Goal: Task Accomplishment & Management: Complete application form

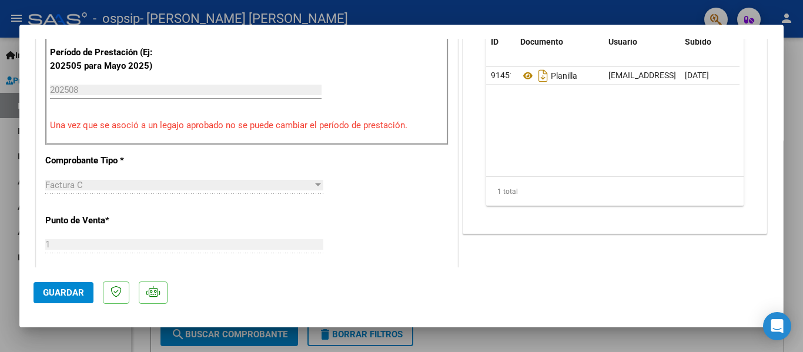
scroll to position [294, 0]
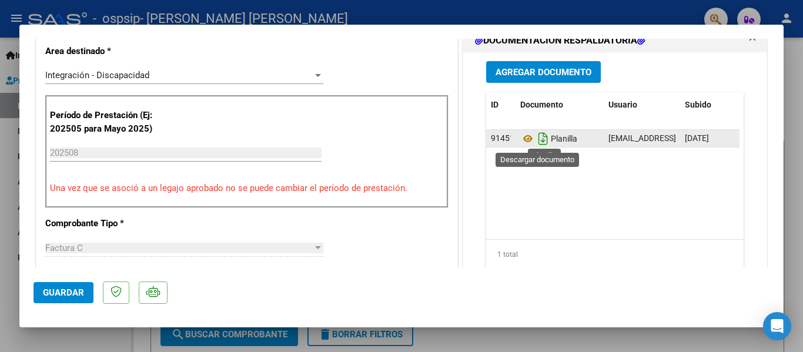
click at [543, 140] on icon "Descargar documento" at bounding box center [543, 138] width 15 height 19
click at [559, 76] on span "Agregar Documento" at bounding box center [544, 72] width 96 height 11
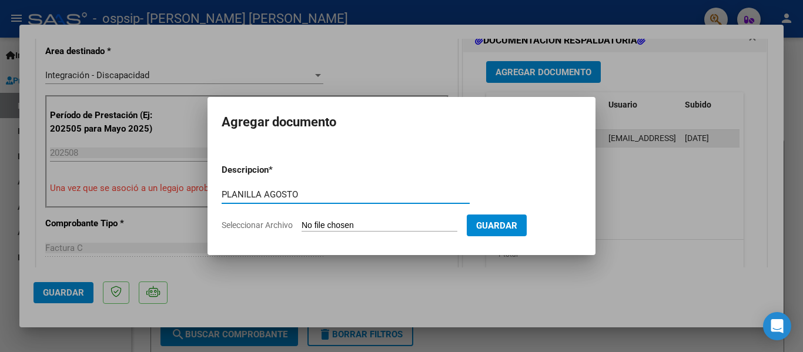
type input "PLANILLA AGOSTO"
click at [338, 221] on input "Seleccionar Archivo" at bounding box center [380, 225] width 156 height 11
type input "C:\fakepath\Planilla agosto.pdf"
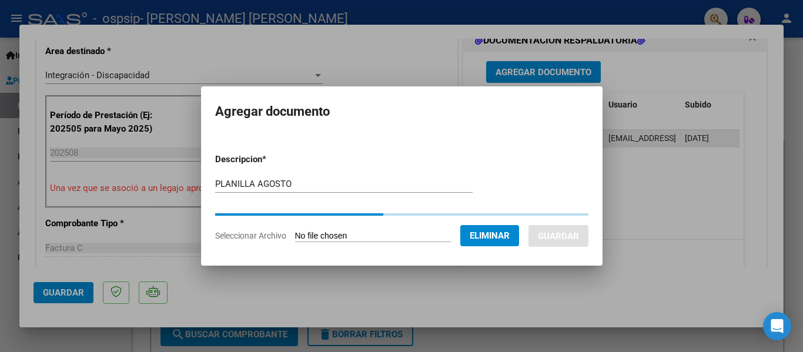
click at [320, 177] on div "PLANILLA AGOSTO Escriba aquí una descripcion" at bounding box center [343, 184] width 257 height 18
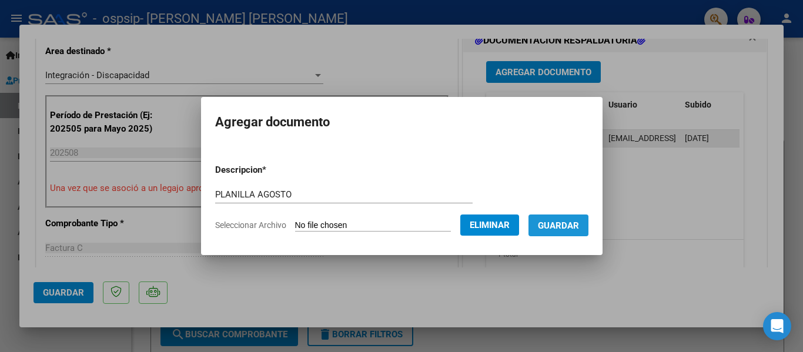
click at [560, 231] on button "Guardar" at bounding box center [558, 226] width 60 height 22
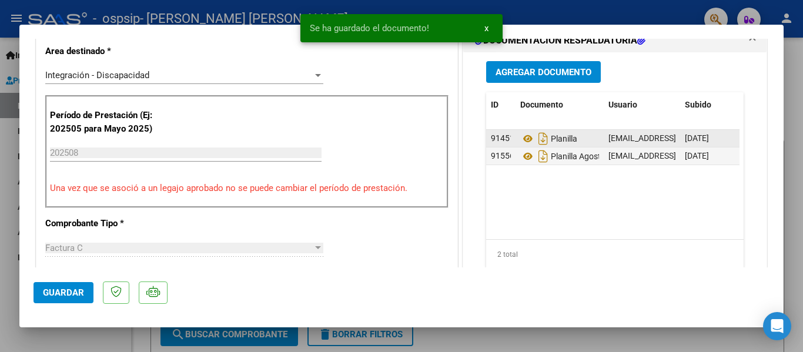
click at [508, 133] on datatable-body-cell "91451" at bounding box center [500, 138] width 29 height 17
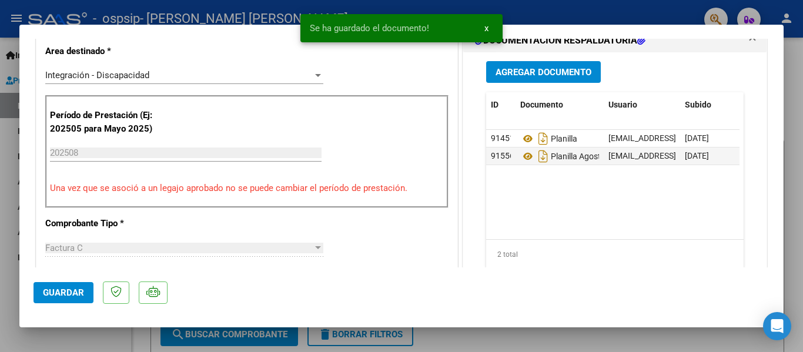
drag, startPoint x: 504, startPoint y: 135, endPoint x: 474, endPoint y: 203, distance: 73.9
click at [477, 203] on div "Agregar Documento ID Documento Usuario Subido Acción 91451 Planilla [EMAIL_ADDR…" at bounding box center [614, 169] width 275 height 235
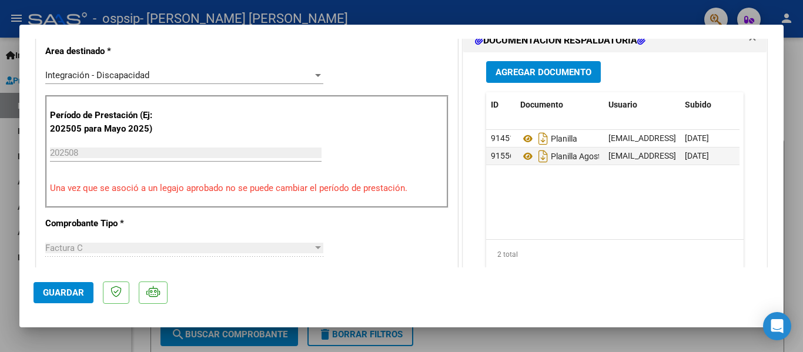
click at [52, 293] on span "Guardar" at bounding box center [63, 292] width 41 height 11
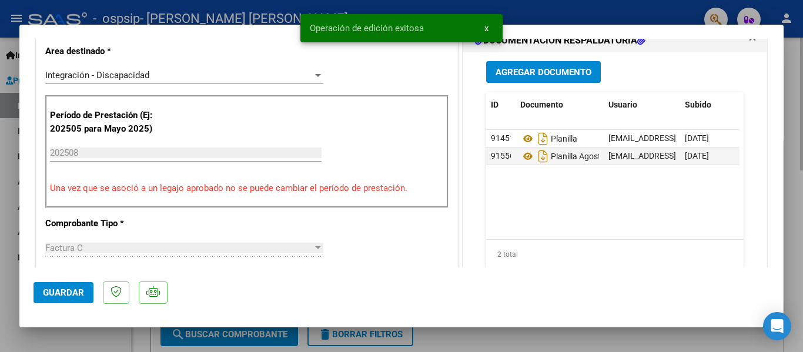
drag, startPoint x: 625, startPoint y: 331, endPoint x: 612, endPoint y: 331, distance: 12.9
click at [624, 331] on div at bounding box center [401, 176] width 803 height 352
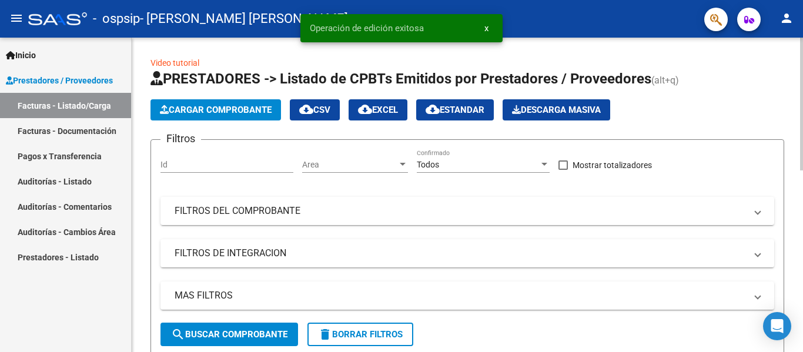
scroll to position [235, 0]
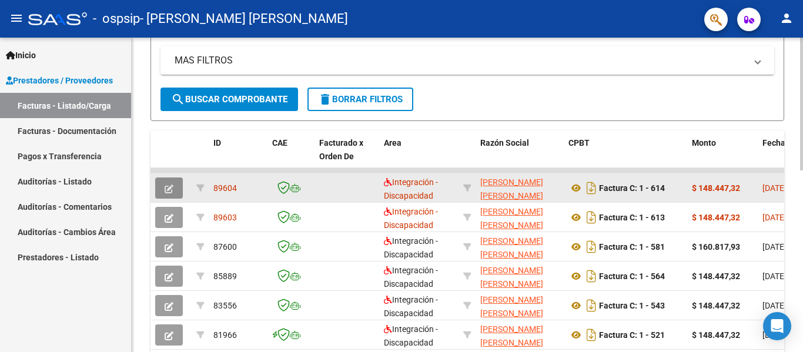
click at [170, 188] on icon "button" at bounding box center [169, 189] width 9 height 9
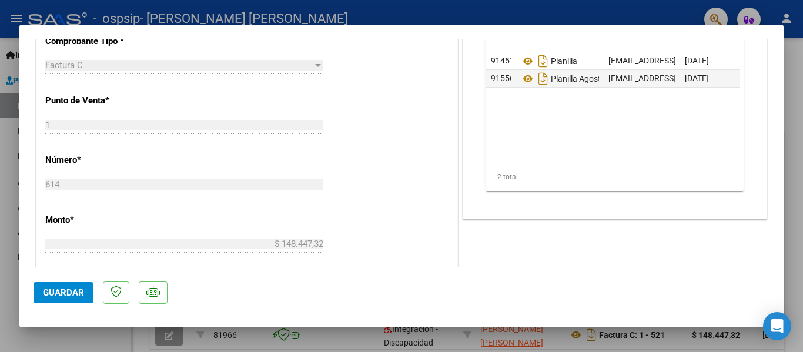
scroll to position [434, 0]
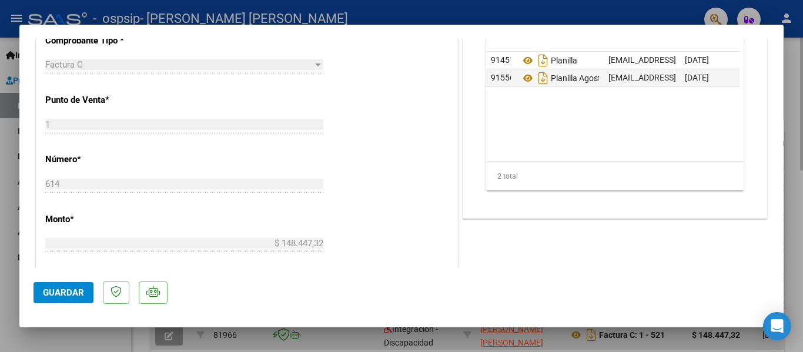
click at [232, 348] on div at bounding box center [401, 176] width 803 height 352
type input "$ 0,00"
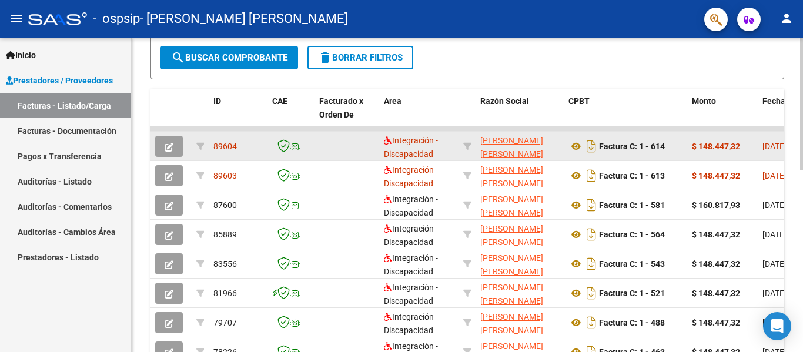
scroll to position [294, 0]
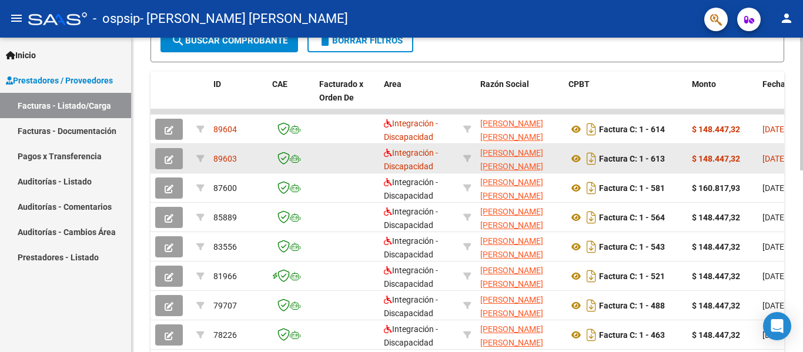
click at [162, 159] on button "button" at bounding box center [169, 158] width 28 height 21
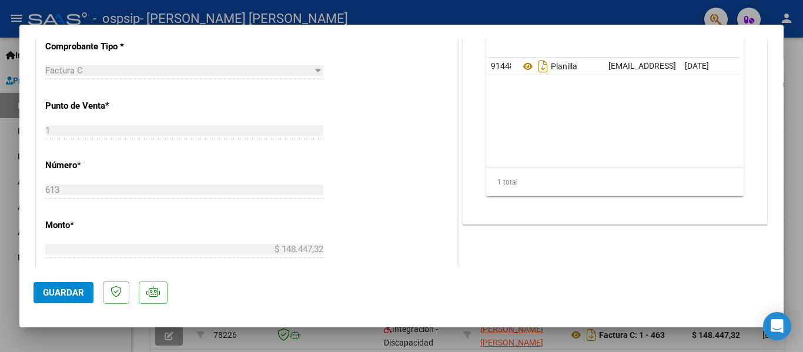
scroll to position [411, 0]
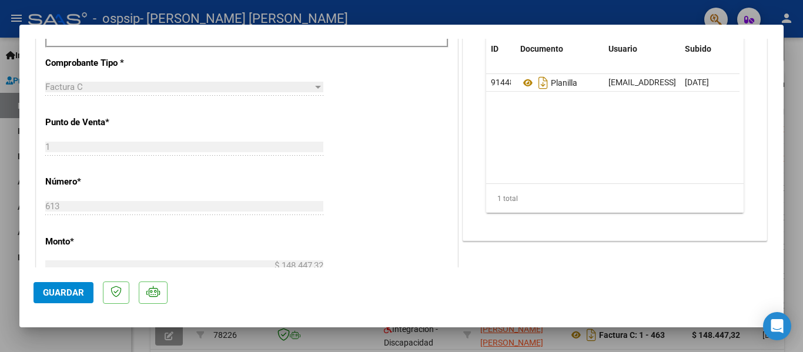
click at [63, 349] on div at bounding box center [401, 176] width 803 height 352
type input "$ 0,00"
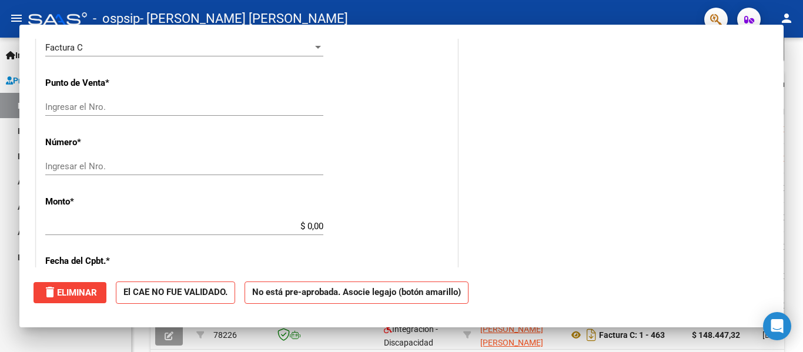
scroll to position [403, 0]
